Goal: Task Accomplishment & Management: Manage account settings

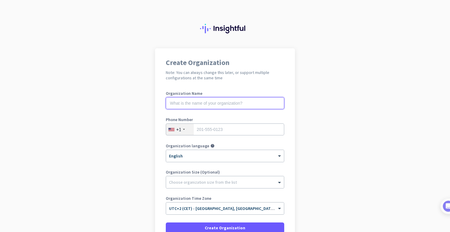
click at [197, 103] on input "text" at bounding box center [225, 103] width 118 height 12
type input "Org"
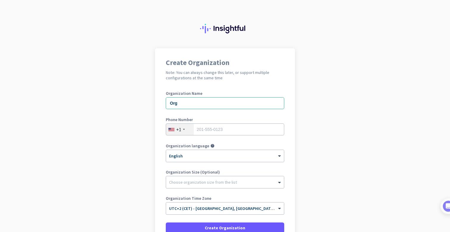
click at [182, 127] on div "+1" at bounding box center [180, 128] width 28 height 11
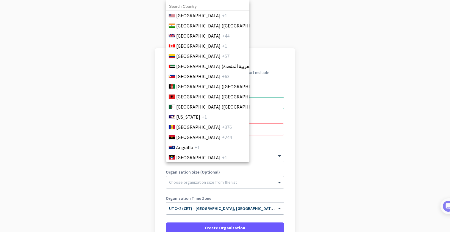
click at [187, 7] on input at bounding box center [207, 7] width 83 height 8
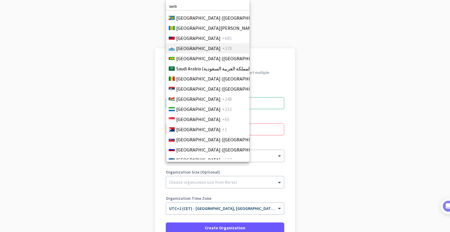
scroll to position [1924, 0]
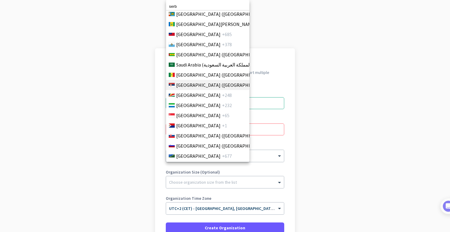
type input "serb"
click at [185, 81] on li "[GEOGRAPHIC_DATA] ([GEOGRAPHIC_DATA]) +381" at bounding box center [208, 85] width 84 height 10
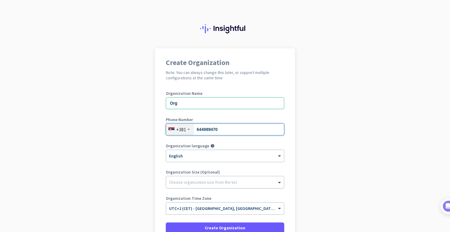
type input "644989470"
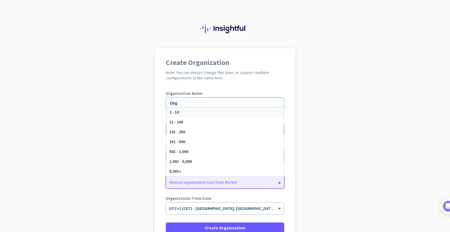
click at [184, 182] on div at bounding box center [225, 180] width 118 height 6
click at [177, 112] on span "1 - 10" at bounding box center [174, 111] width 10 height 5
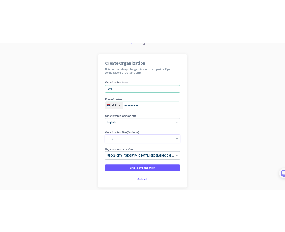
scroll to position [37, 0]
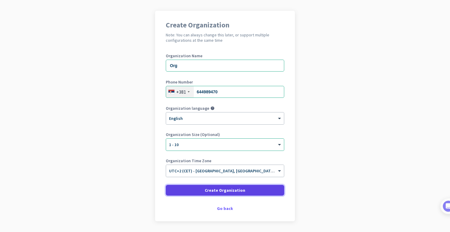
click at [193, 190] on span at bounding box center [225, 190] width 118 height 14
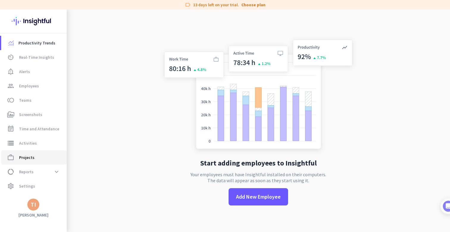
click at [26, 158] on span "Projects" at bounding box center [26, 157] width 15 height 7
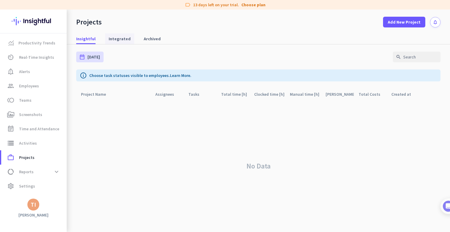
click at [119, 39] on span "Integrated" at bounding box center [120, 39] width 22 height 6
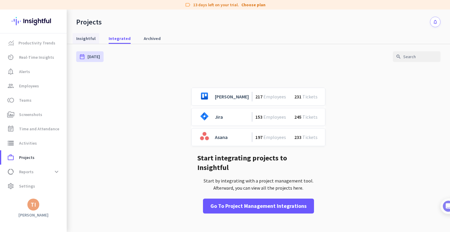
click at [85, 38] on span "Insightful" at bounding box center [85, 38] width 19 height 6
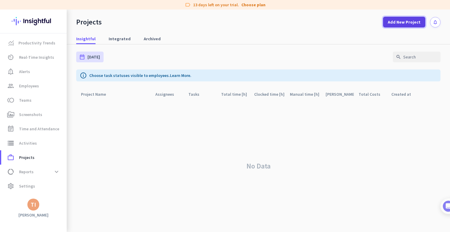
click at [411, 21] on span "Add New Project" at bounding box center [404, 22] width 33 height 6
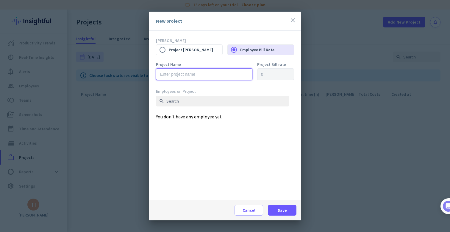
click at [185, 71] on input "text" at bounding box center [204, 74] width 96 height 12
type input "Project 1"
click at [281, 209] on span "Save" at bounding box center [282, 210] width 9 height 6
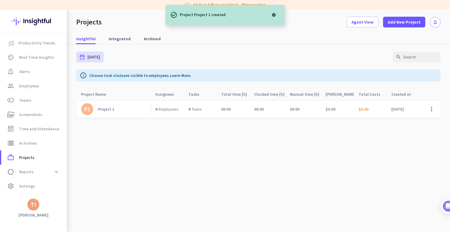
click at [106, 110] on div "Project 1" at bounding box center [106, 108] width 16 height 5
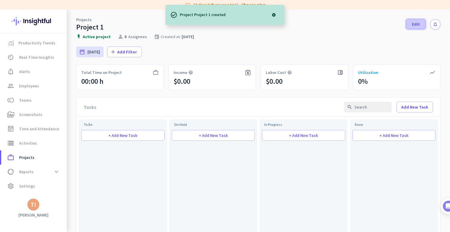
click at [414, 21] on span "Edit" at bounding box center [416, 24] width 8 height 6
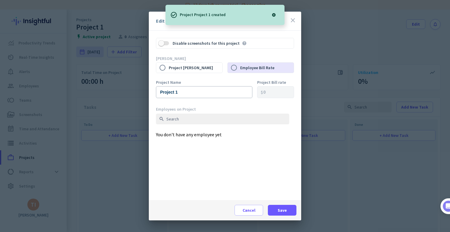
click at [294, 20] on body "label 13 days left on your trial. Choose plan Productivity Trends av_timer Real…" at bounding box center [225, 116] width 450 height 232
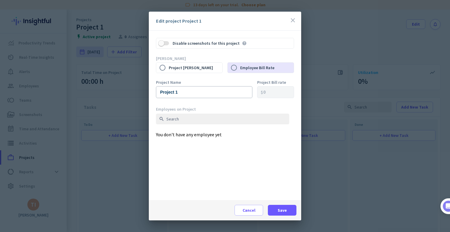
click at [292, 21] on icon "close" at bounding box center [292, 20] width 7 height 7
